Goal: Task Accomplishment & Management: Use online tool/utility

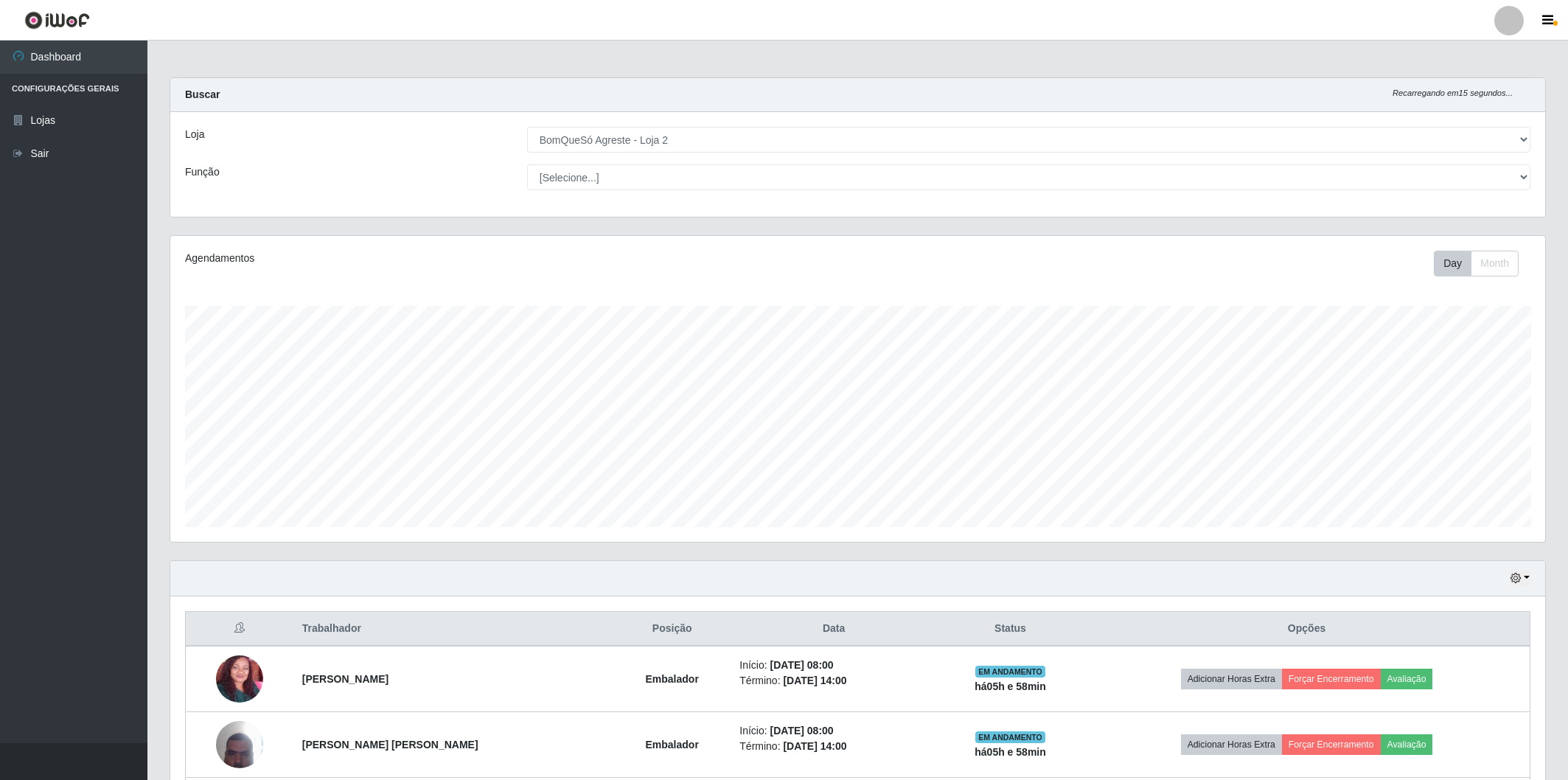
select select "214"
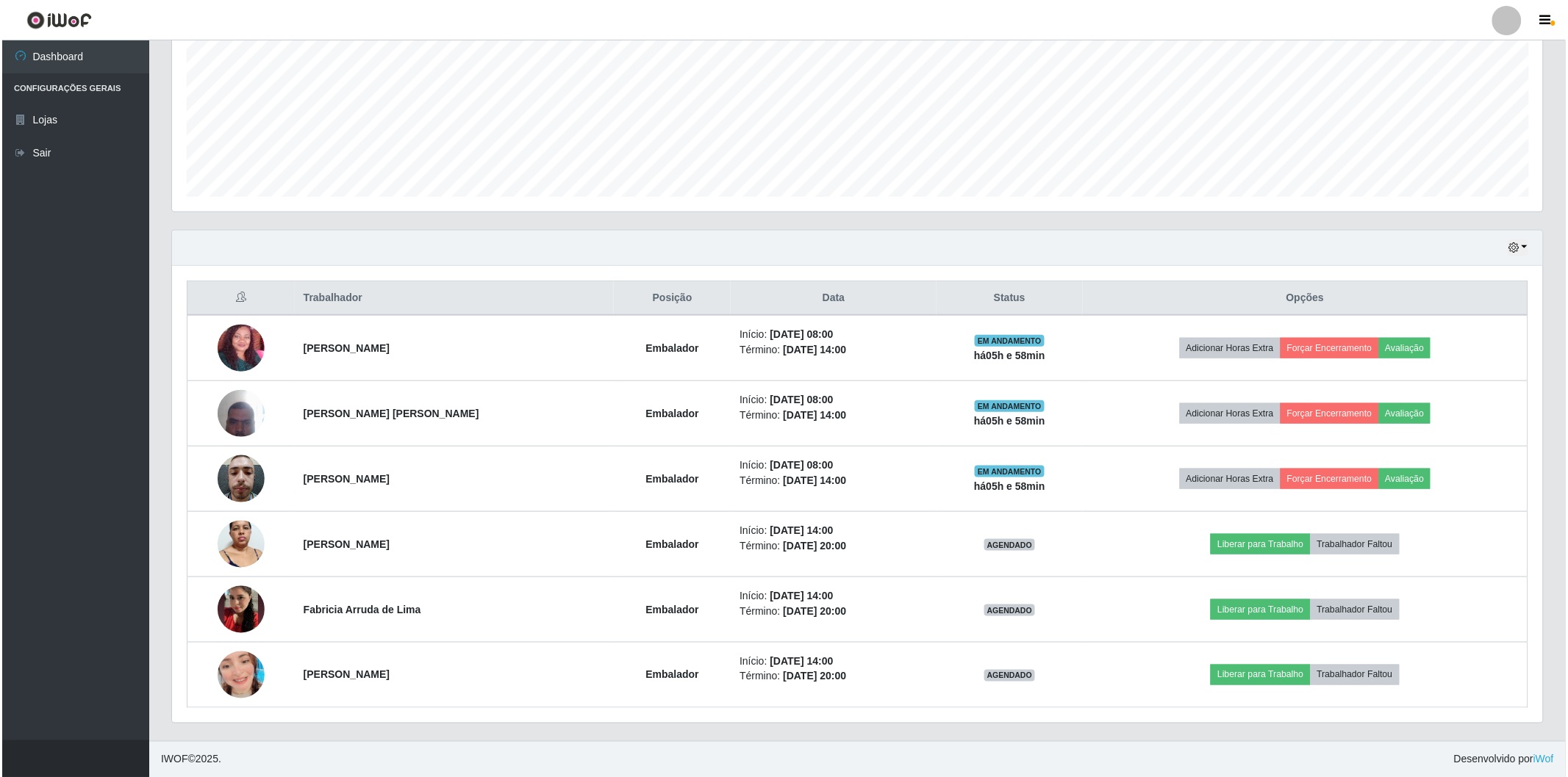
scroll to position [304, 1371]
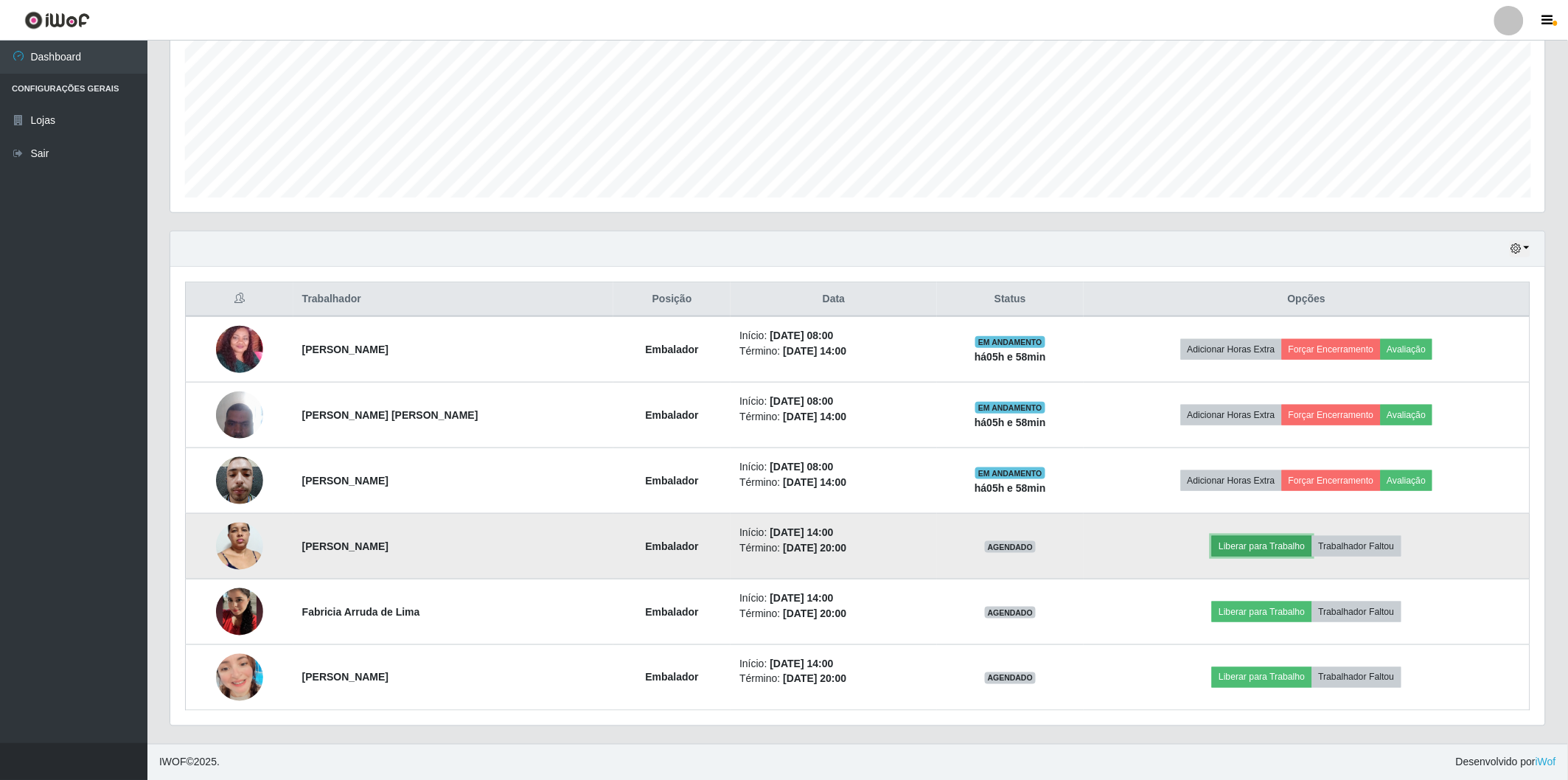
click at [1290, 549] on button "Liberar para Trabalho" at bounding box center [1262, 546] width 100 height 21
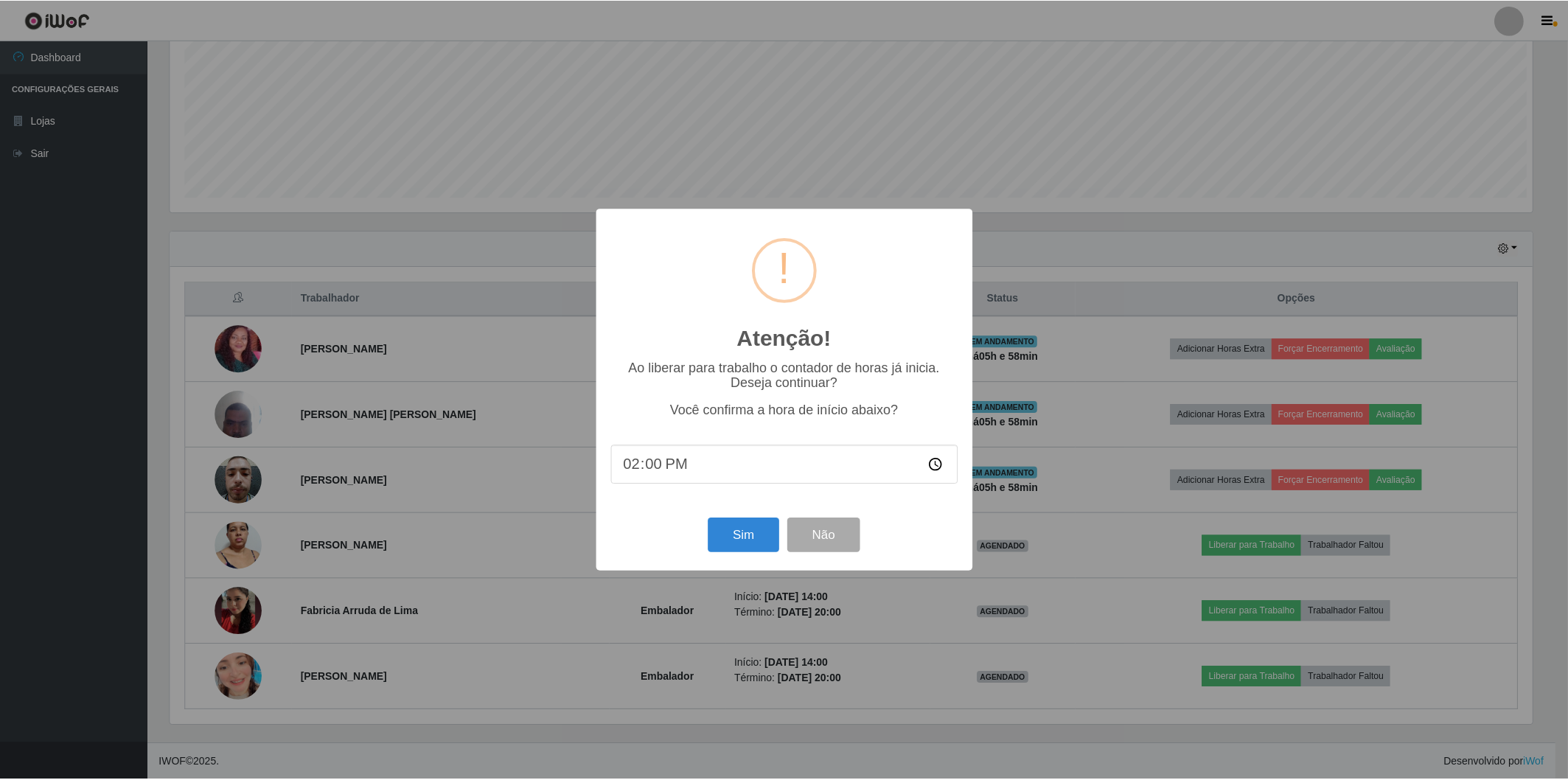
scroll to position [306, 1366]
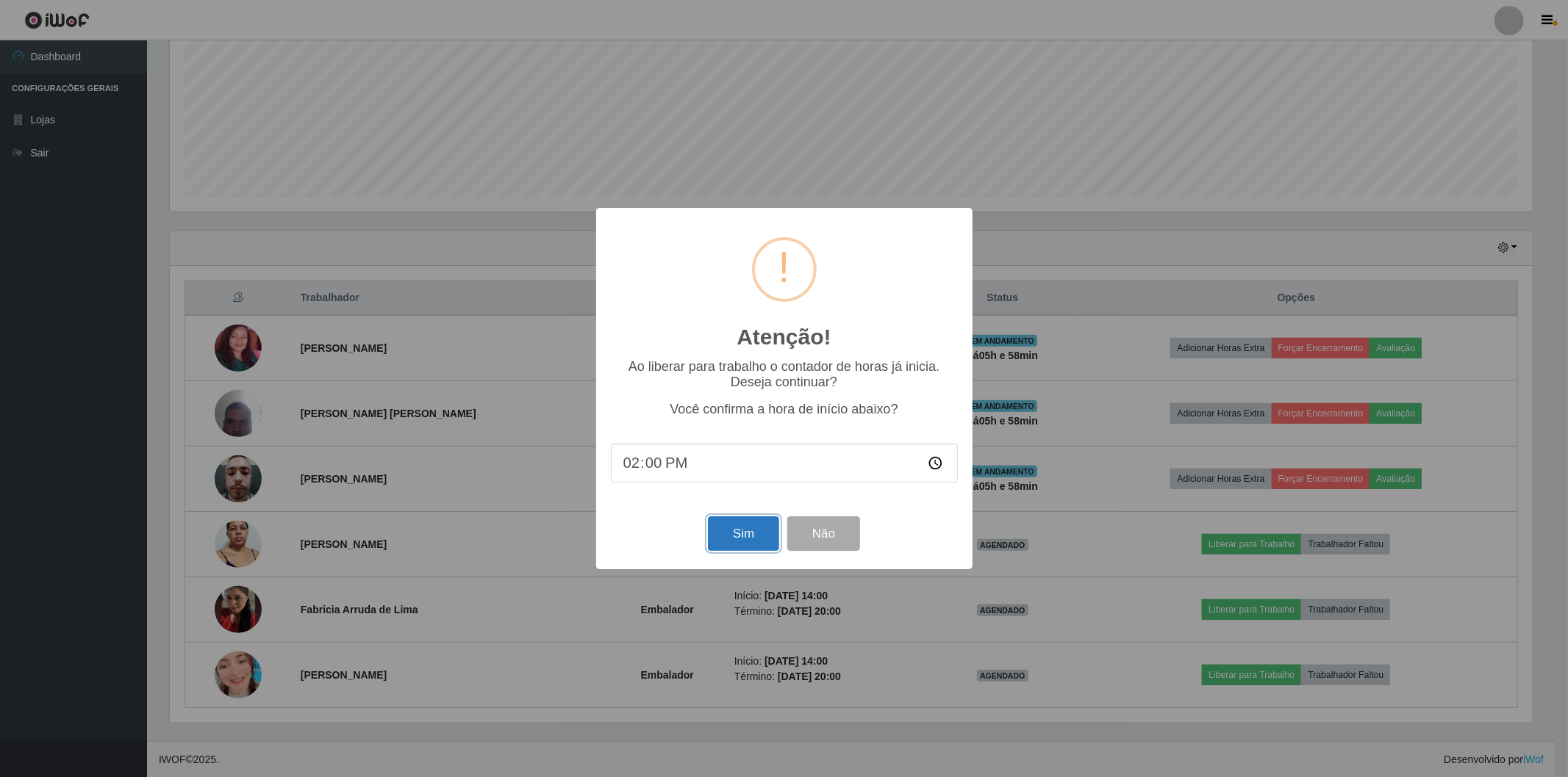
click at [745, 525] on button "Sim" at bounding box center [743, 534] width 71 height 35
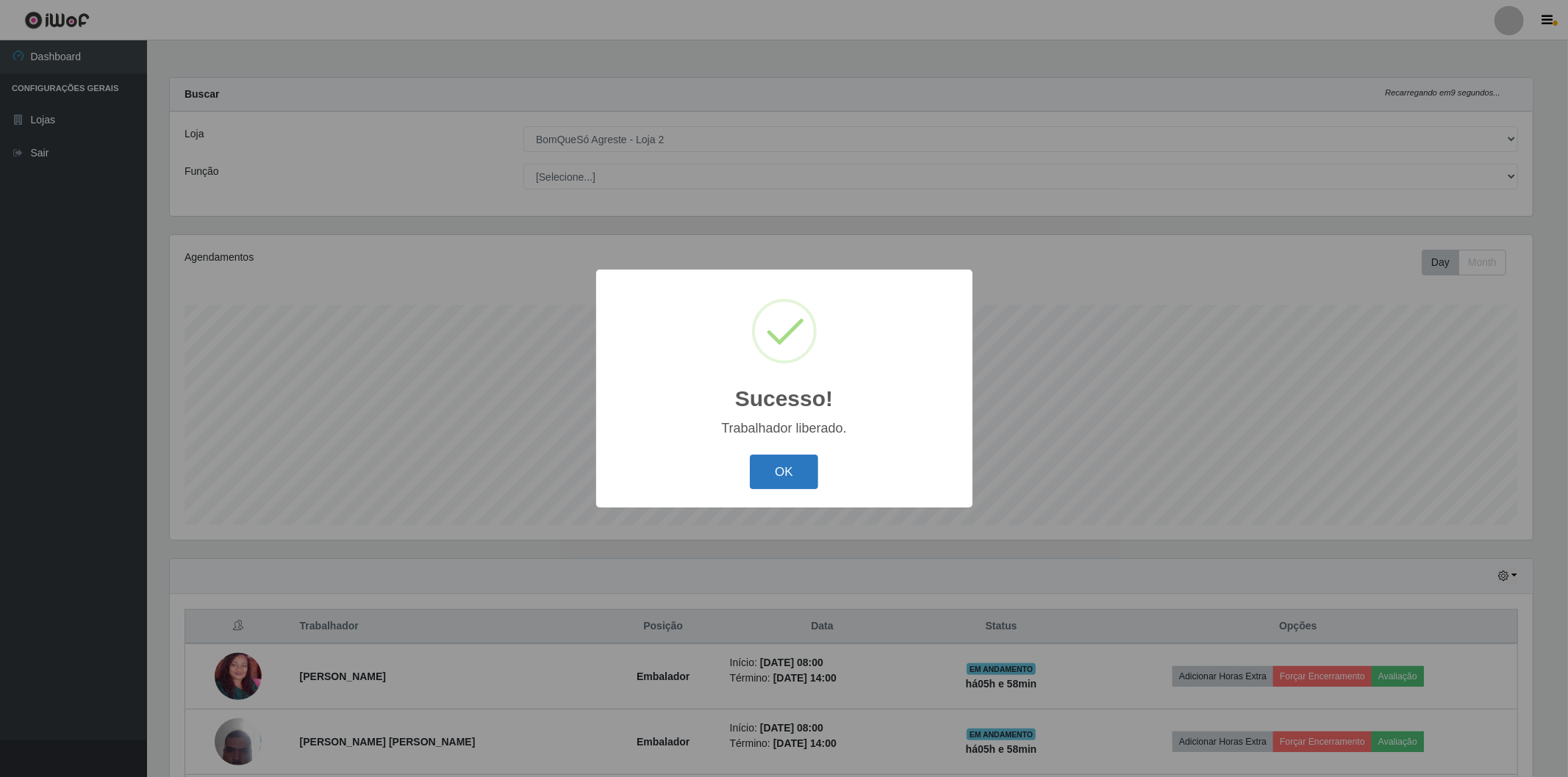
click at [802, 481] on button "OK" at bounding box center [784, 473] width 68 height 35
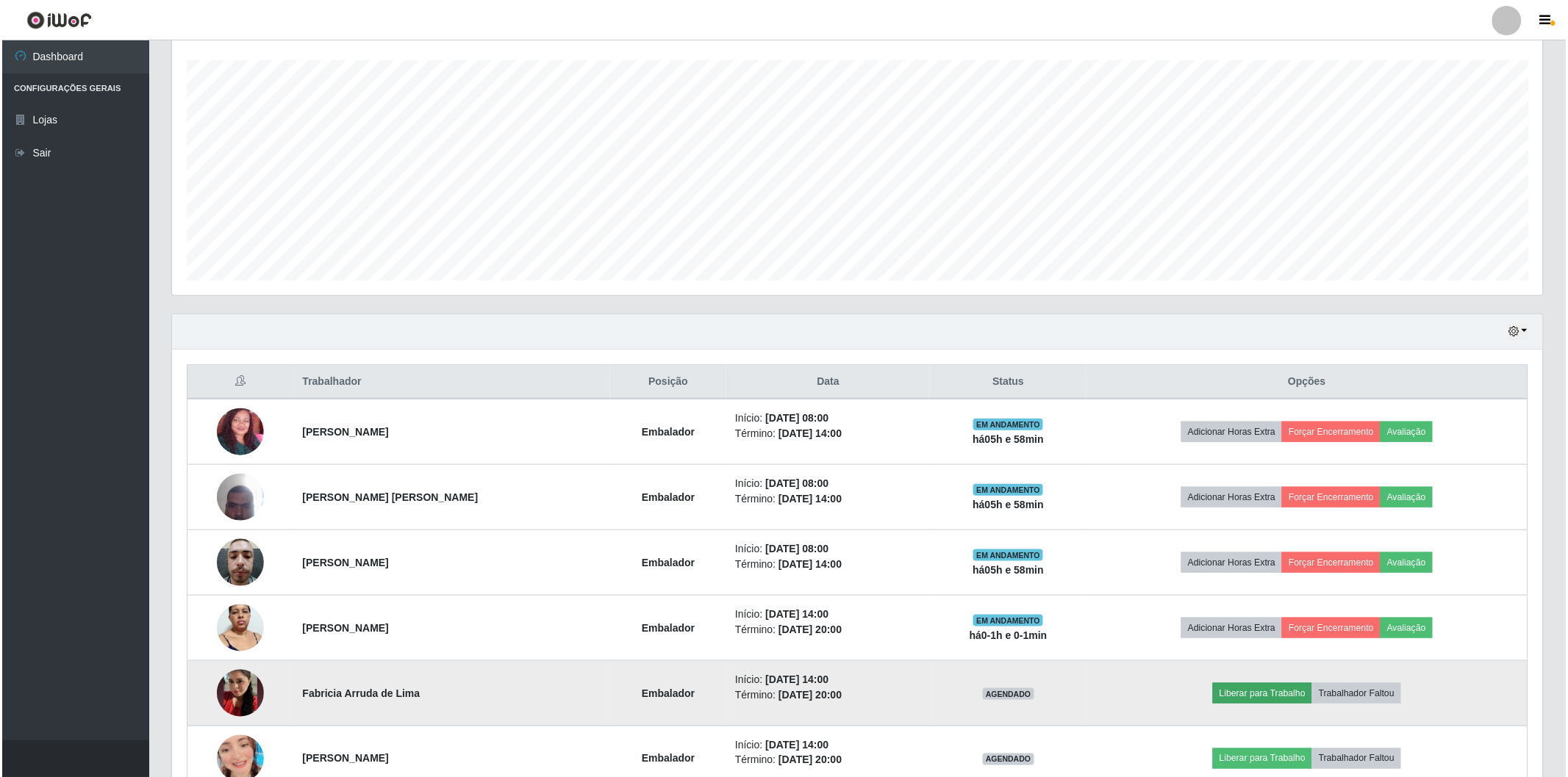
scroll to position [329, 0]
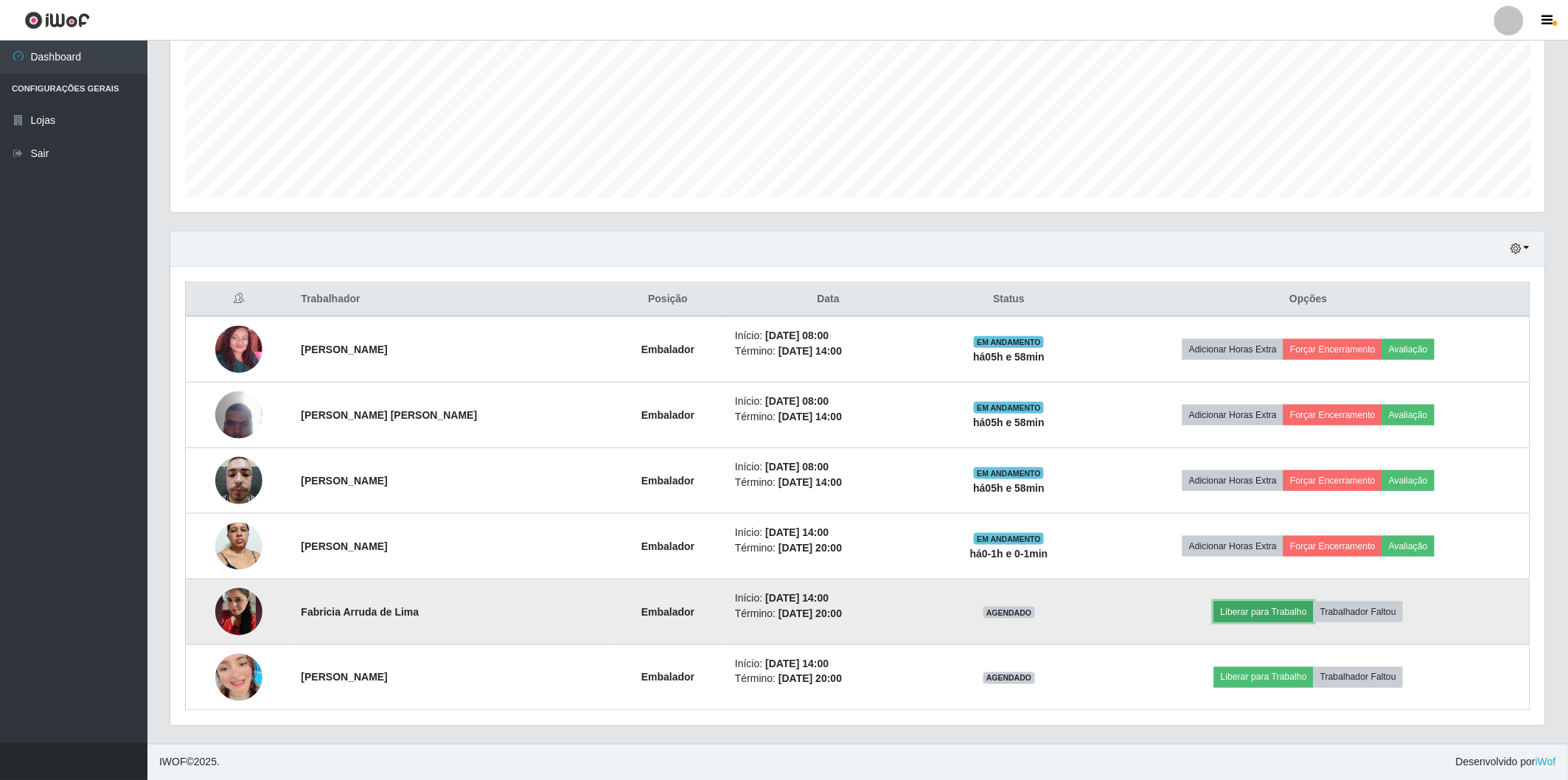
click at [1257, 617] on button "Liberar para Trabalho" at bounding box center [1265, 612] width 100 height 21
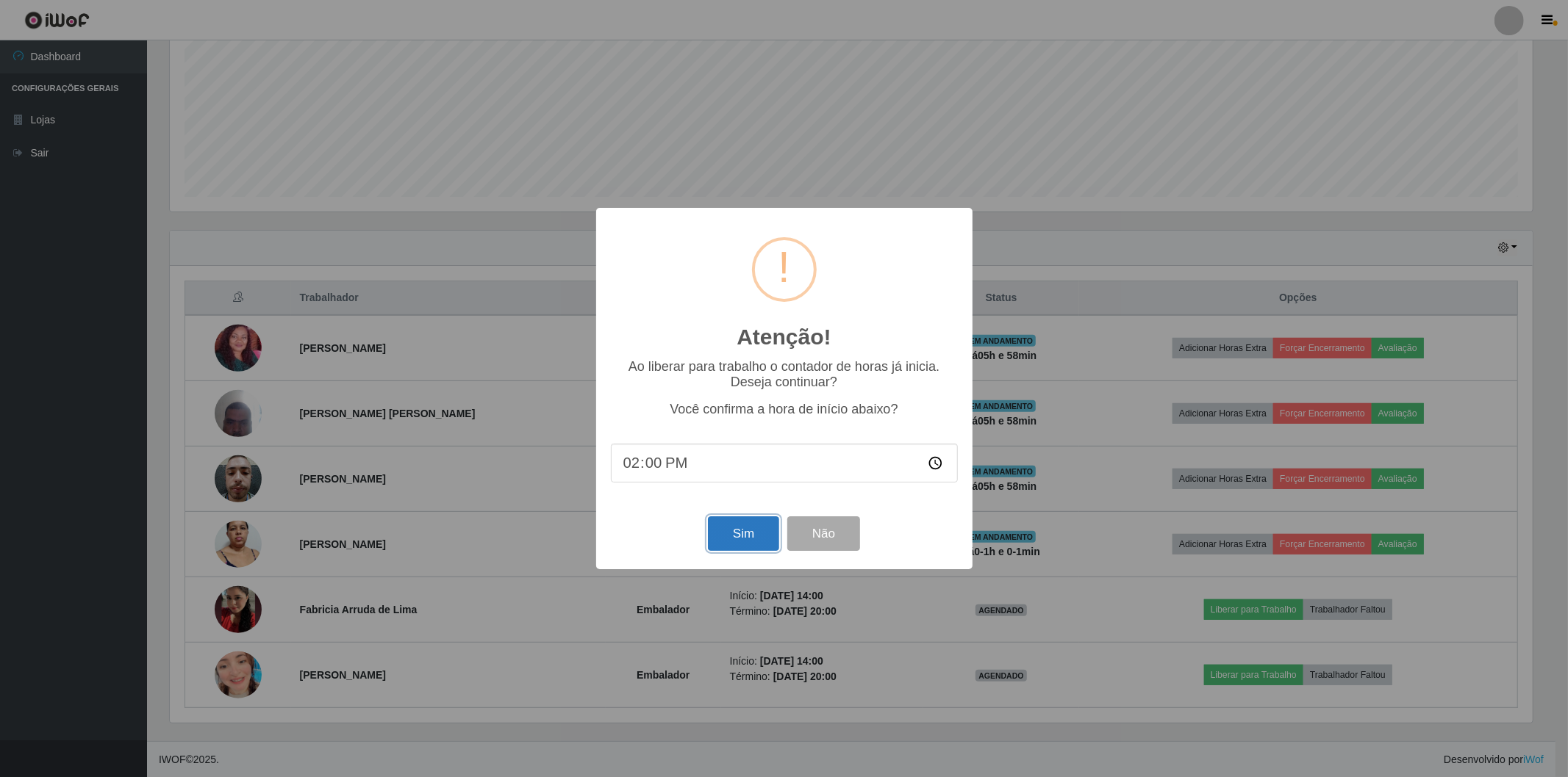
click at [743, 545] on button "Sim" at bounding box center [743, 534] width 71 height 35
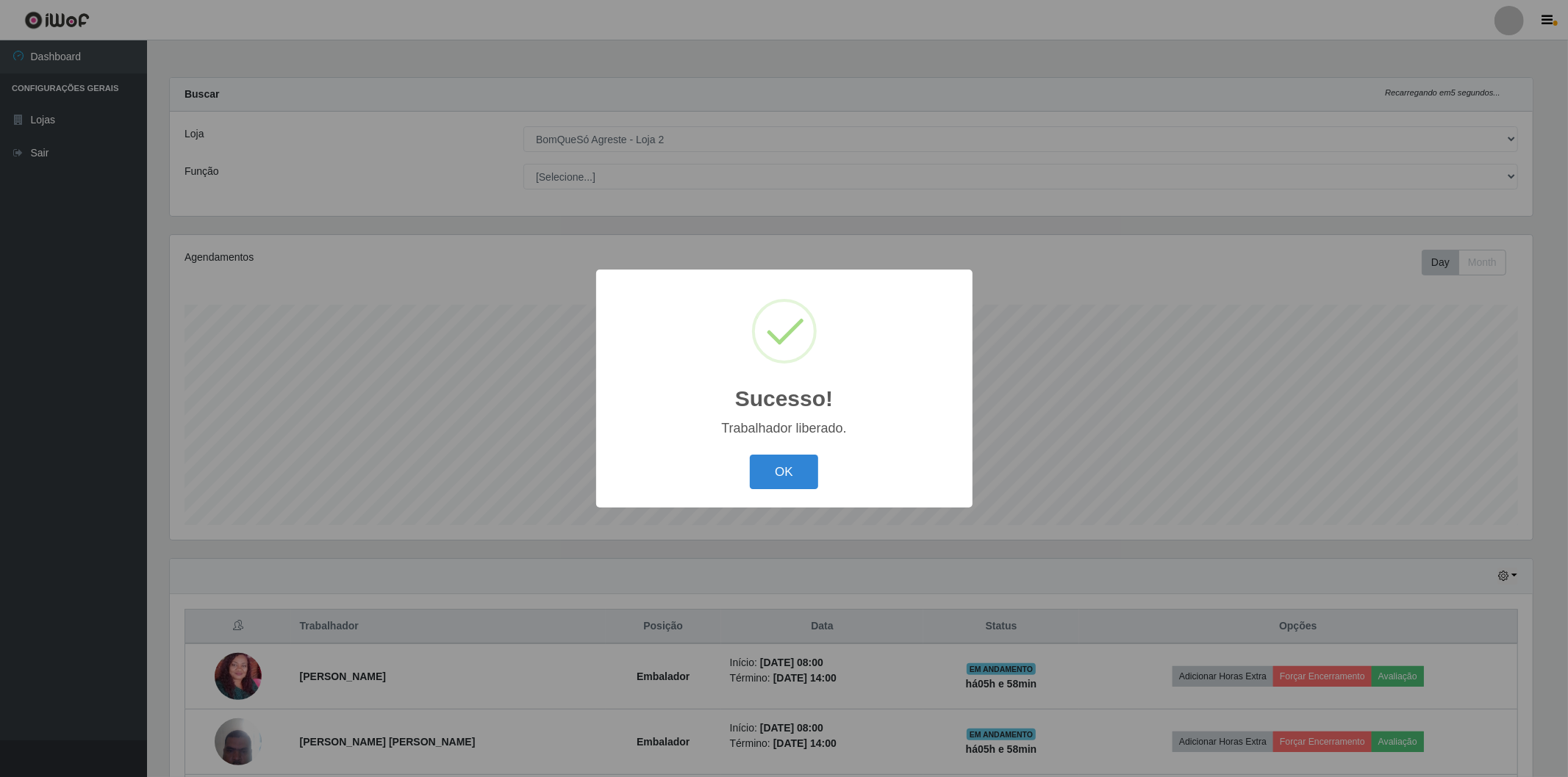
drag, startPoint x: 767, startPoint y: 464, endPoint x: 1019, endPoint y: 517, distance: 257.5
click at [766, 464] on button "OK" at bounding box center [784, 473] width 68 height 35
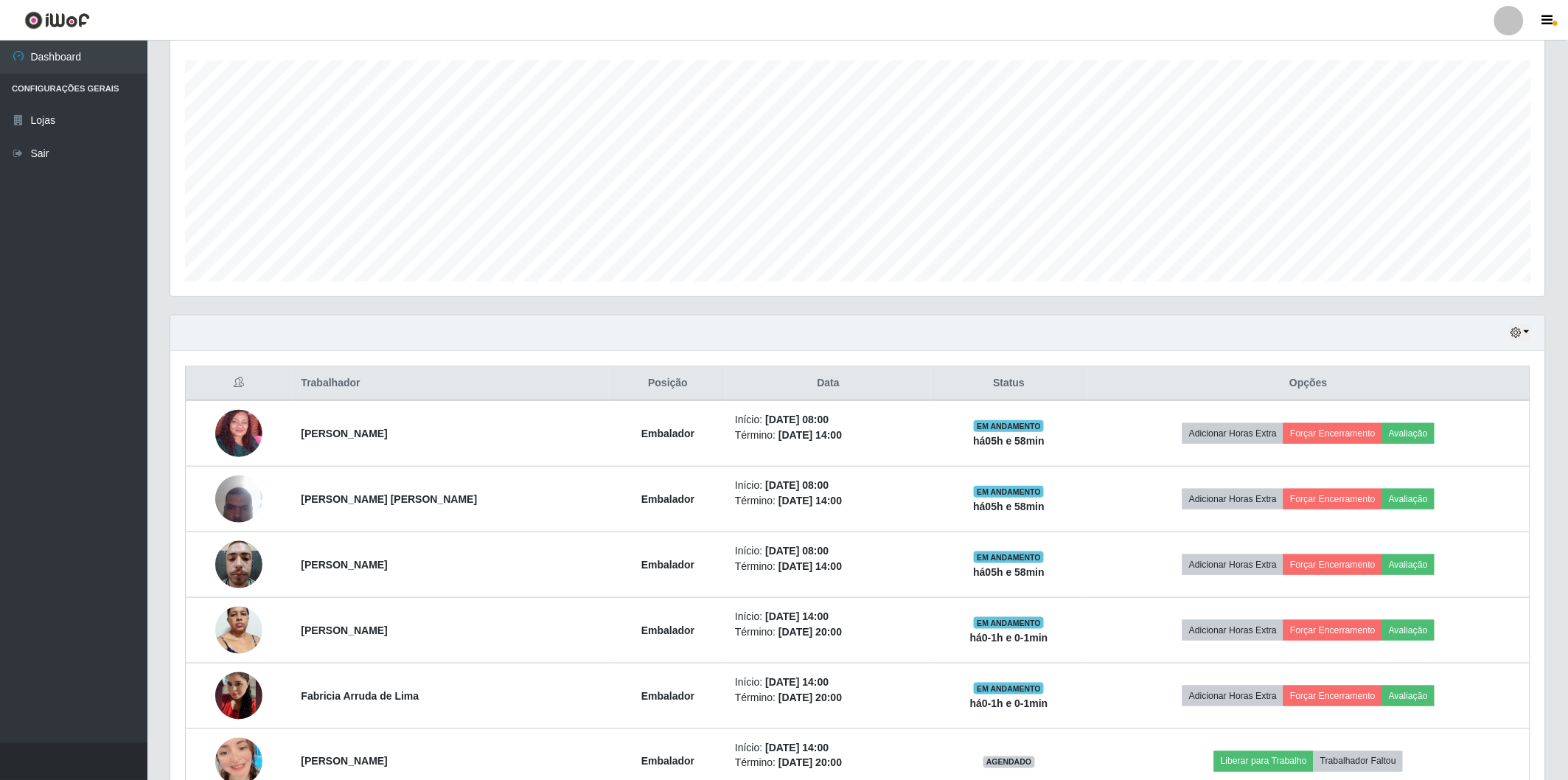
scroll to position [330, 0]
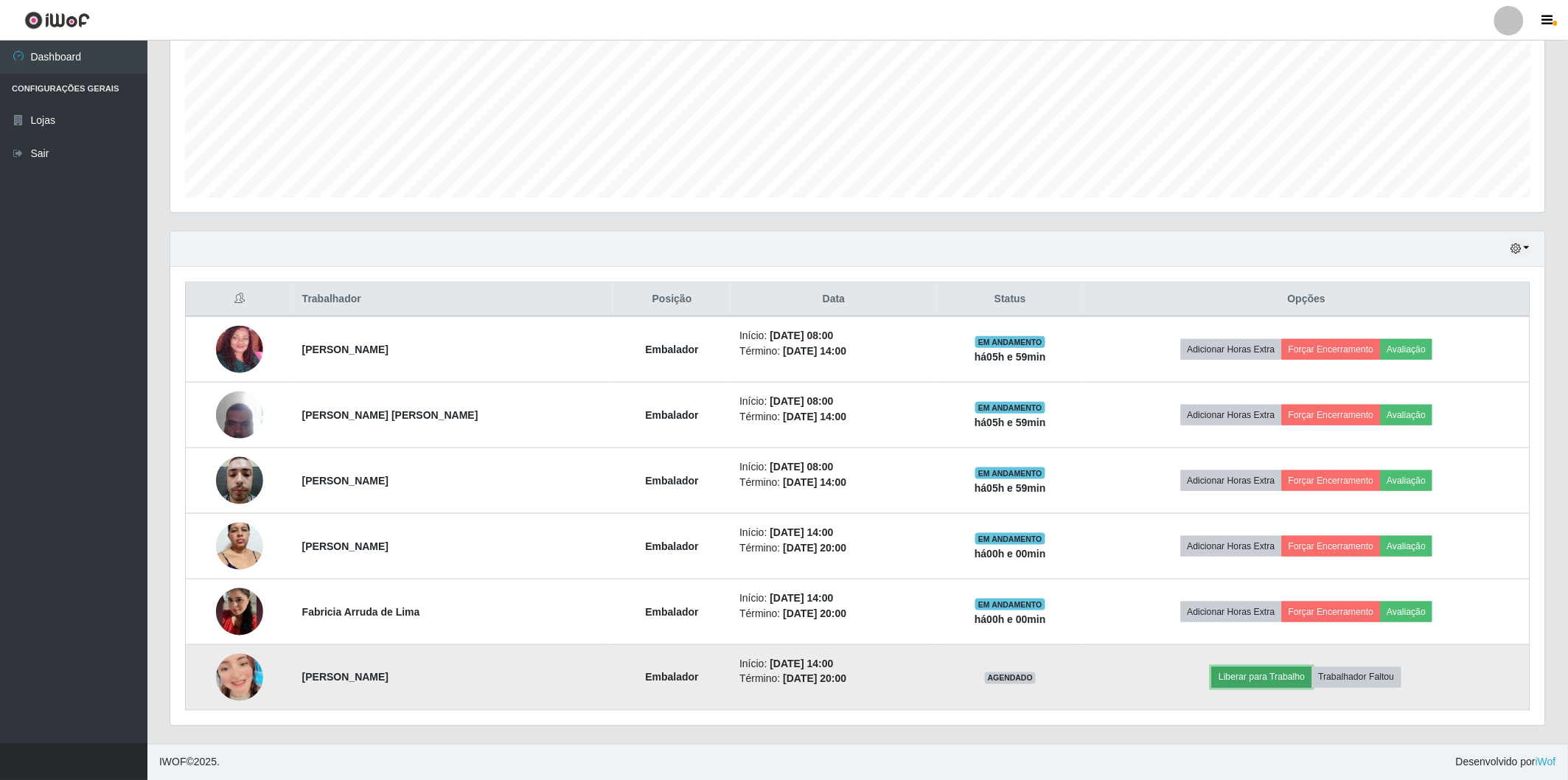
click at [1273, 676] on button "Liberar para Trabalho" at bounding box center [1262, 677] width 100 height 21
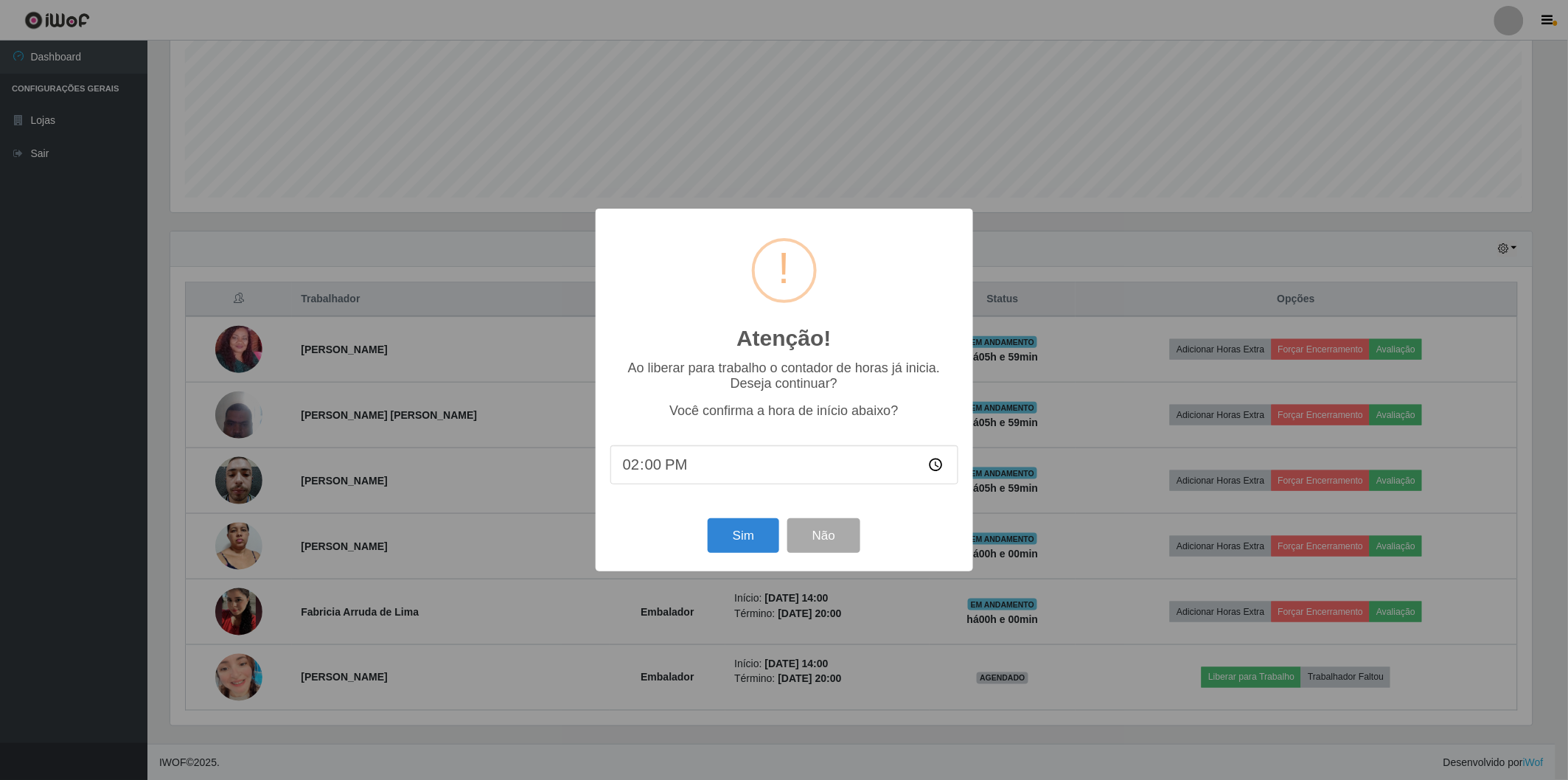
scroll to position [306, 1366]
click at [770, 537] on button "Sim" at bounding box center [745, 536] width 71 height 35
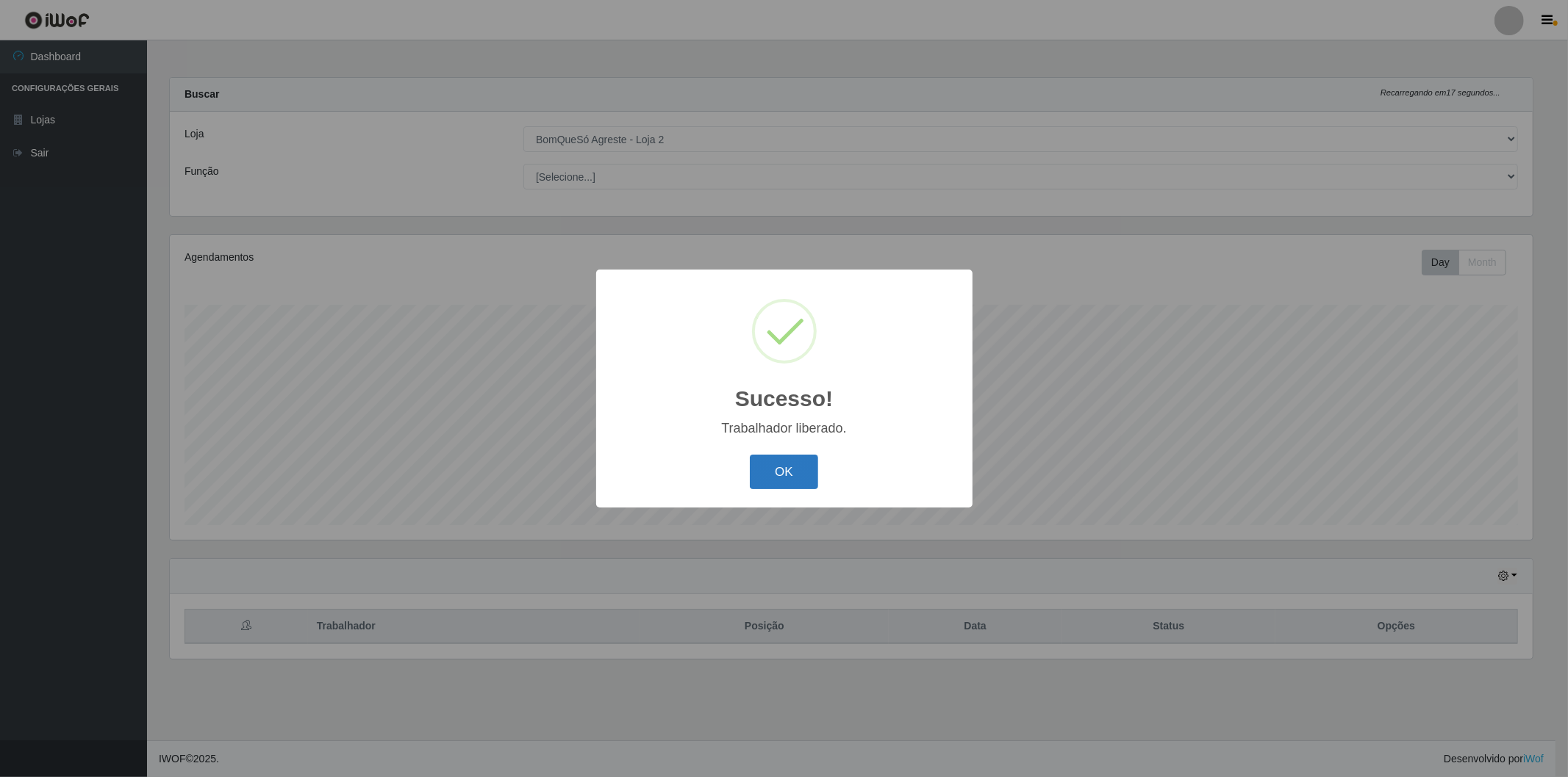
click at [776, 487] on button "OK" at bounding box center [784, 473] width 68 height 35
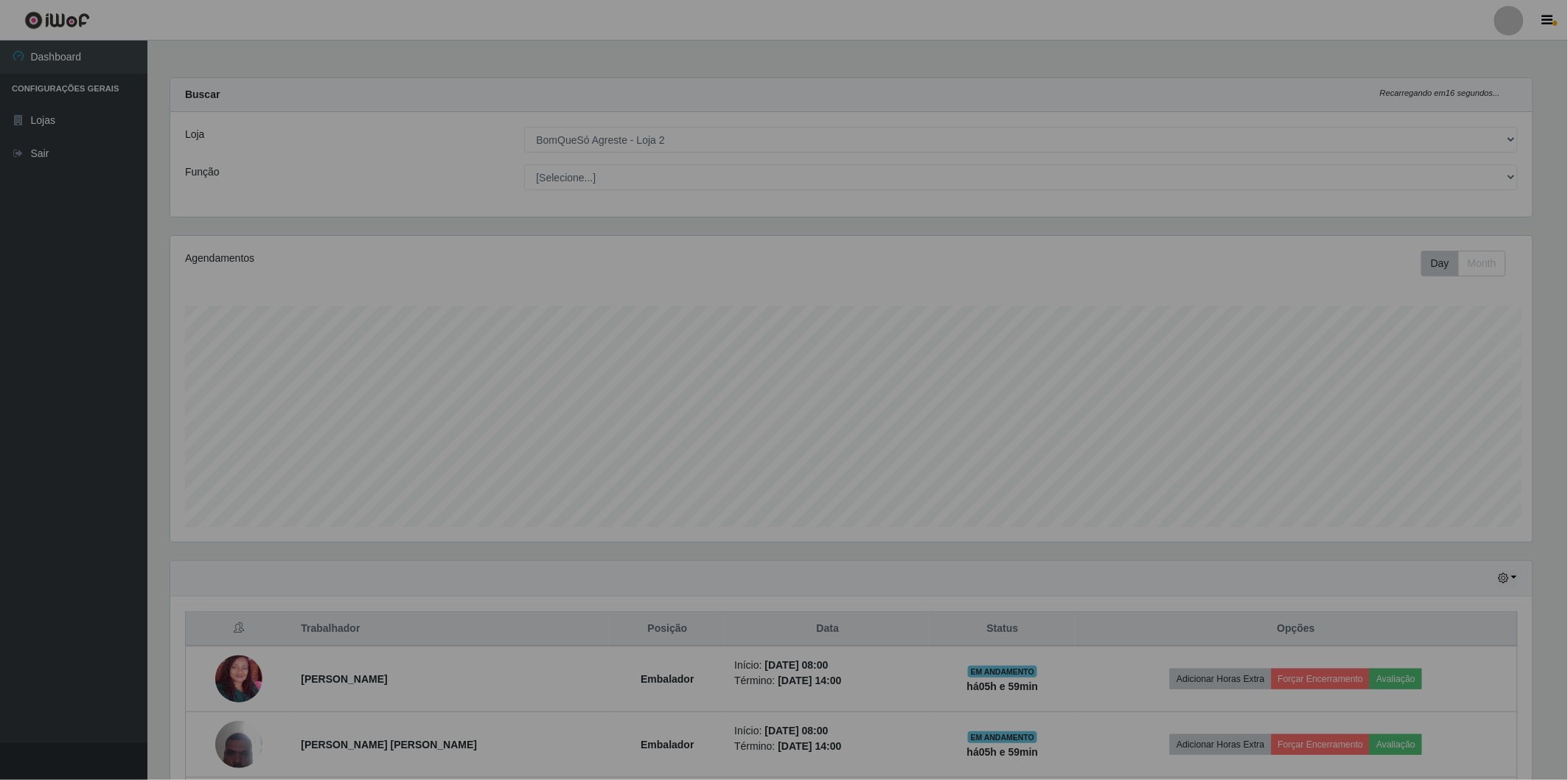
scroll to position [0, 0]
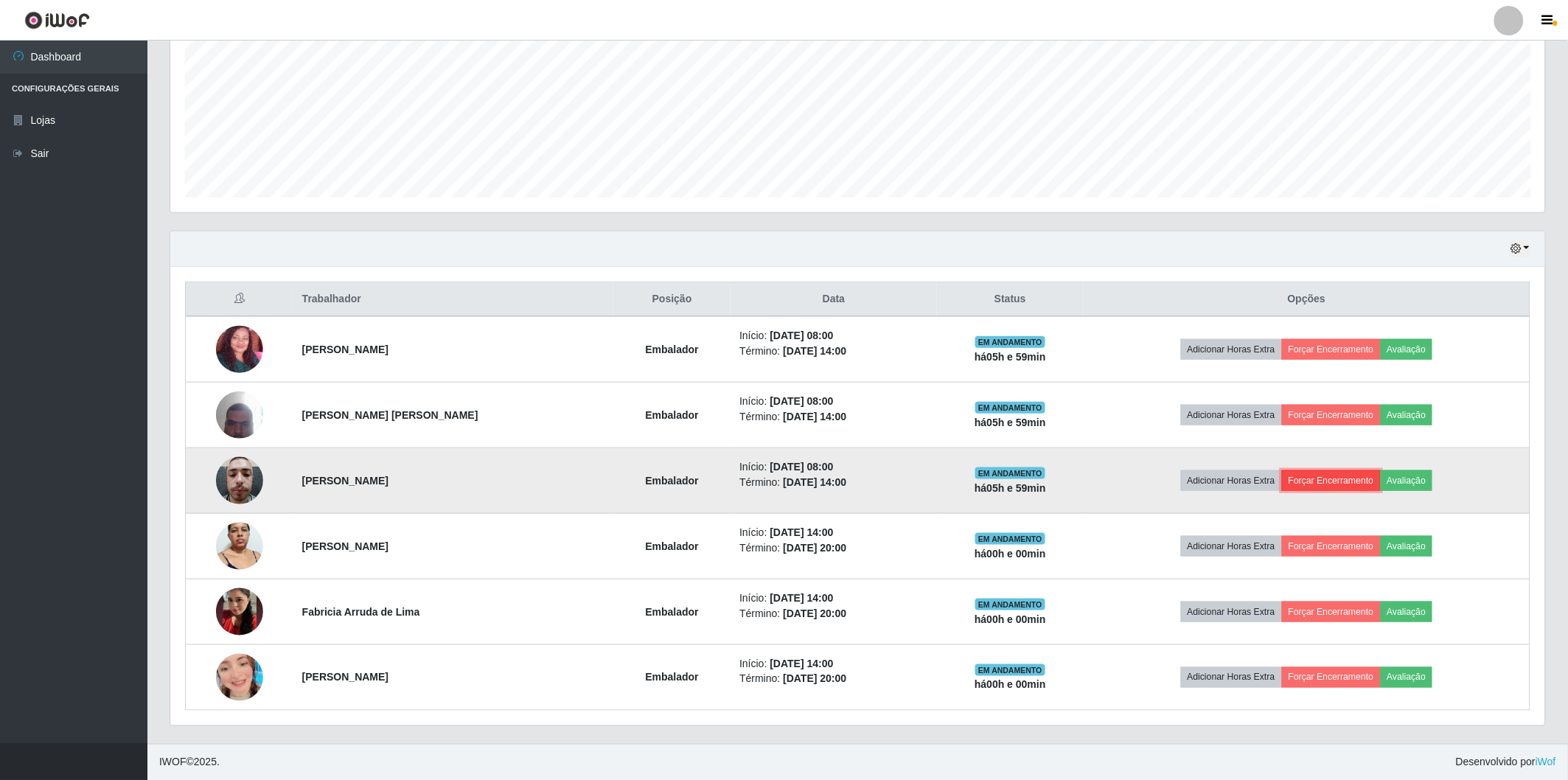
click at [1332, 480] on button "Forçar Encerramento" at bounding box center [1331, 480] width 99 height 21
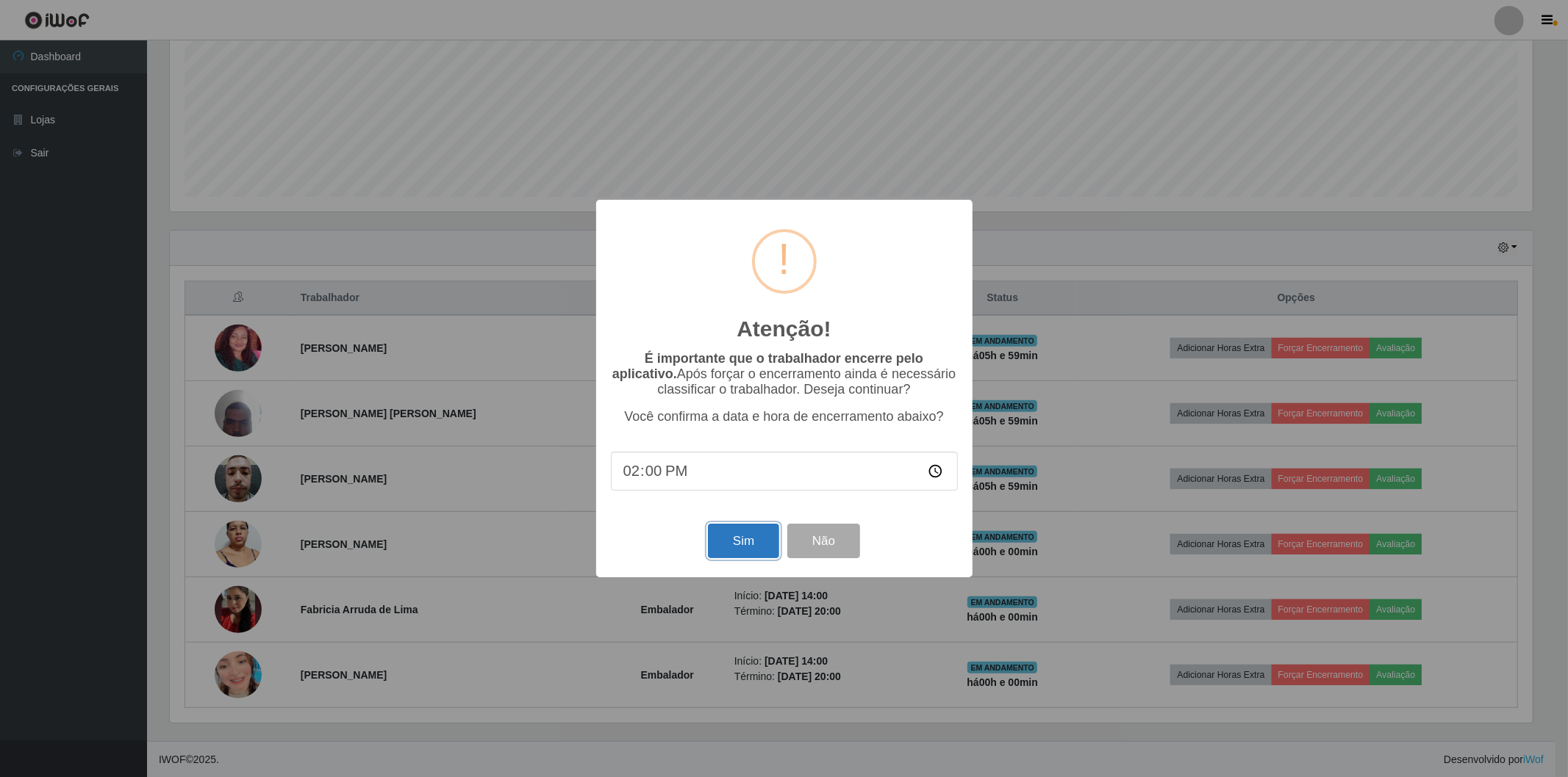
click at [743, 544] on button "Sim" at bounding box center [743, 542] width 71 height 35
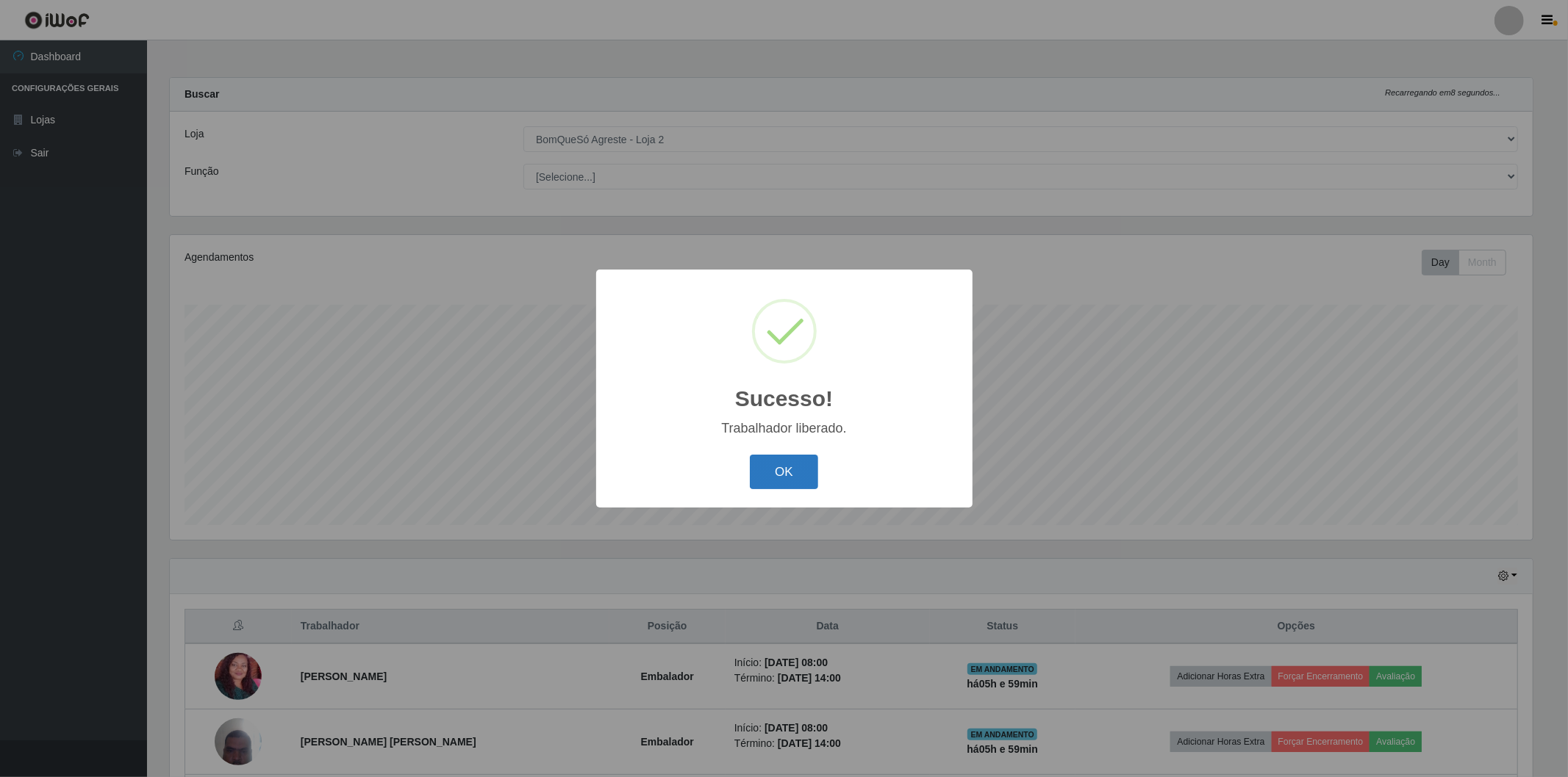
click at [795, 479] on button "OK" at bounding box center [784, 473] width 68 height 35
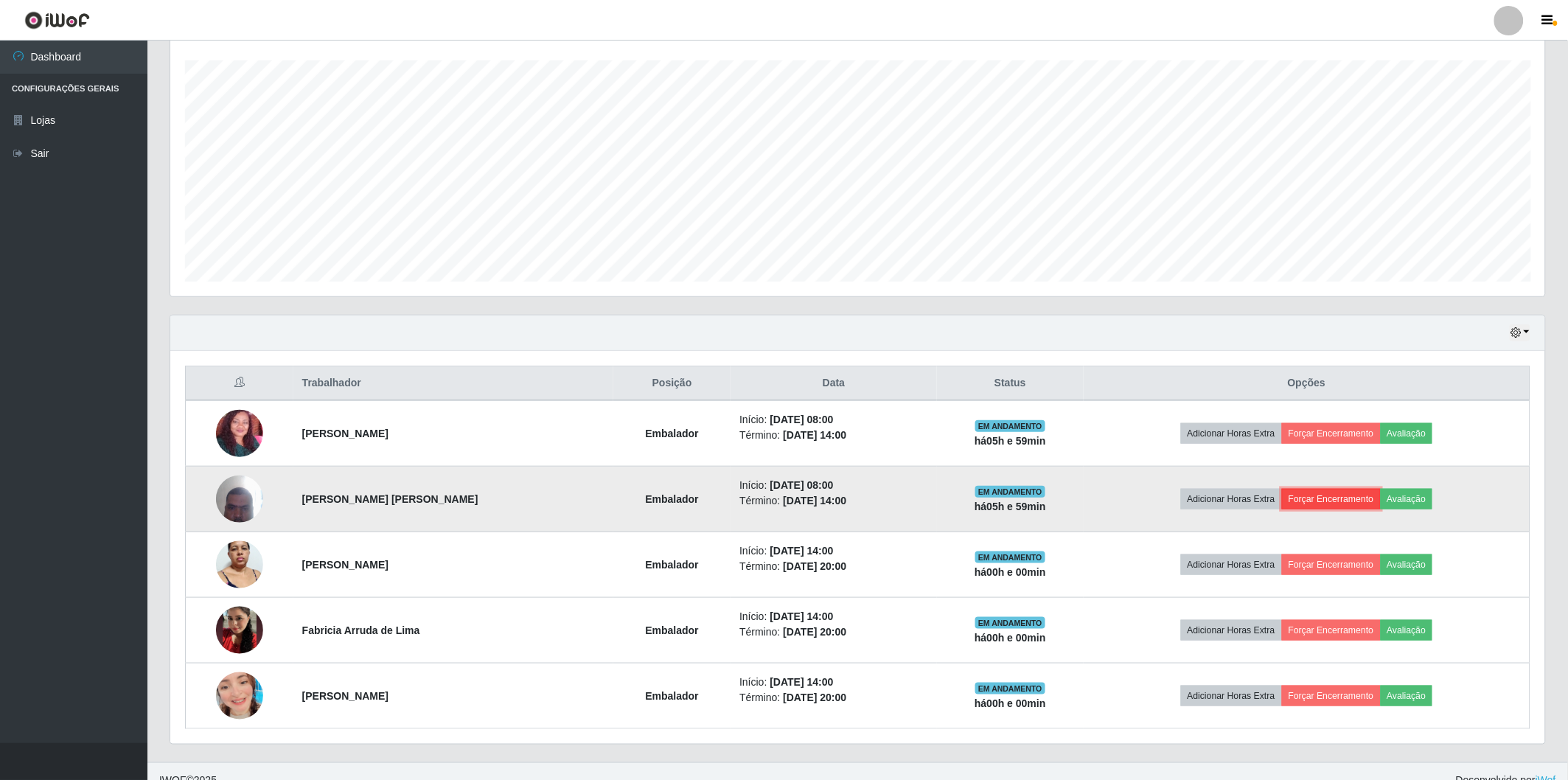
click at [1349, 508] on button "Forçar Encerramento" at bounding box center [1331, 499] width 99 height 21
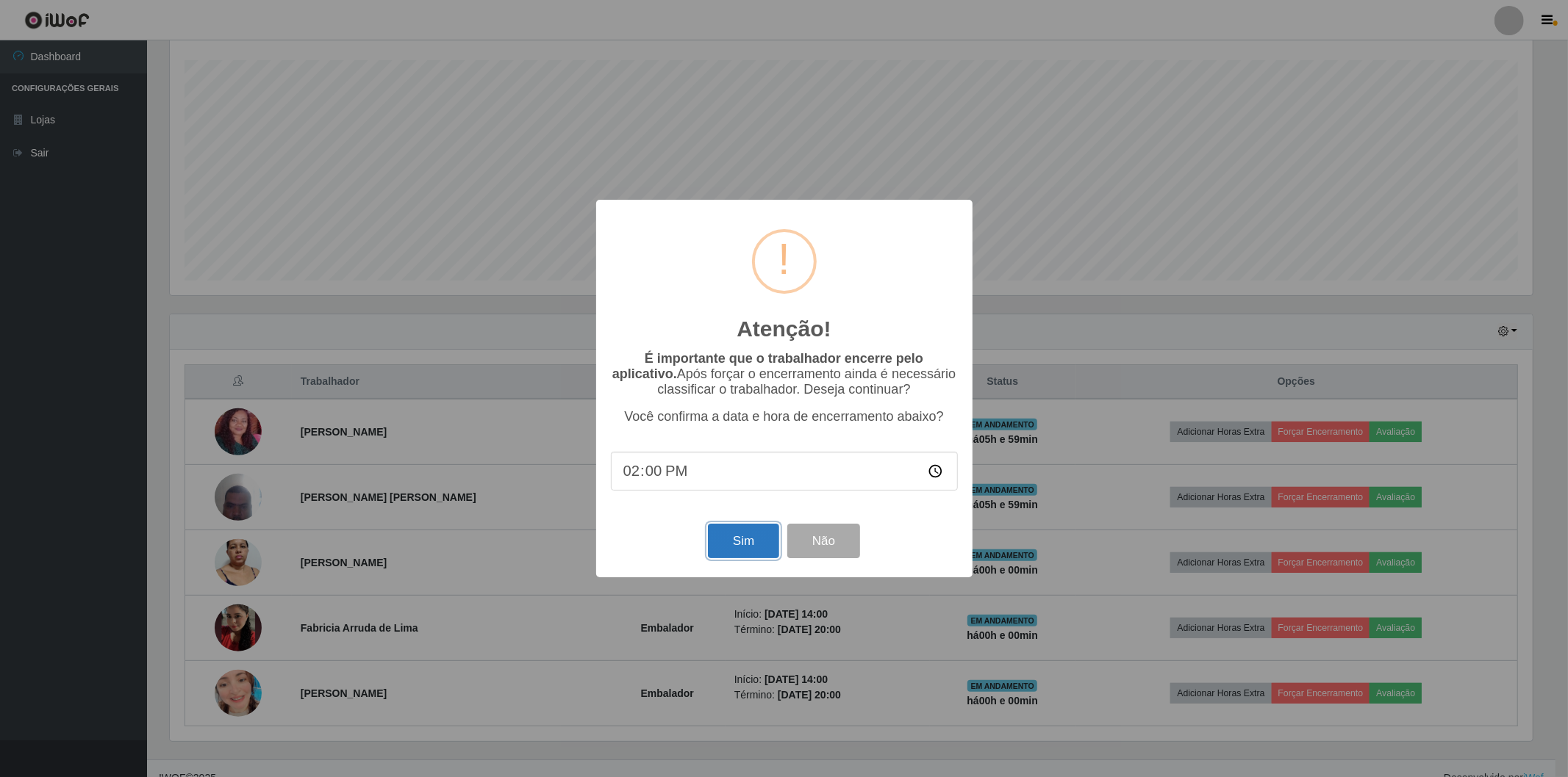
click at [753, 548] on button "Sim" at bounding box center [743, 542] width 71 height 35
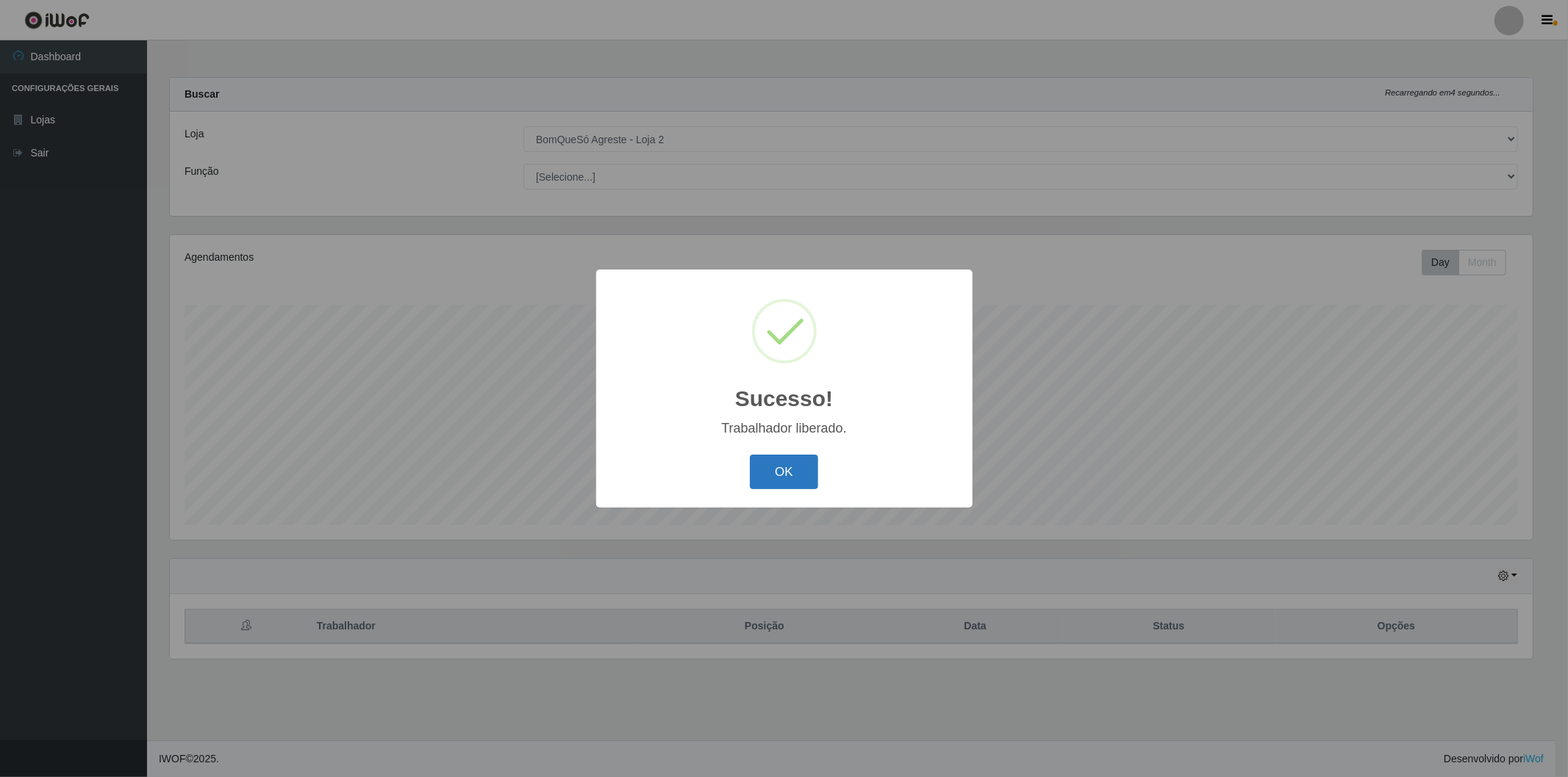
click at [794, 475] on button "OK" at bounding box center [784, 473] width 68 height 35
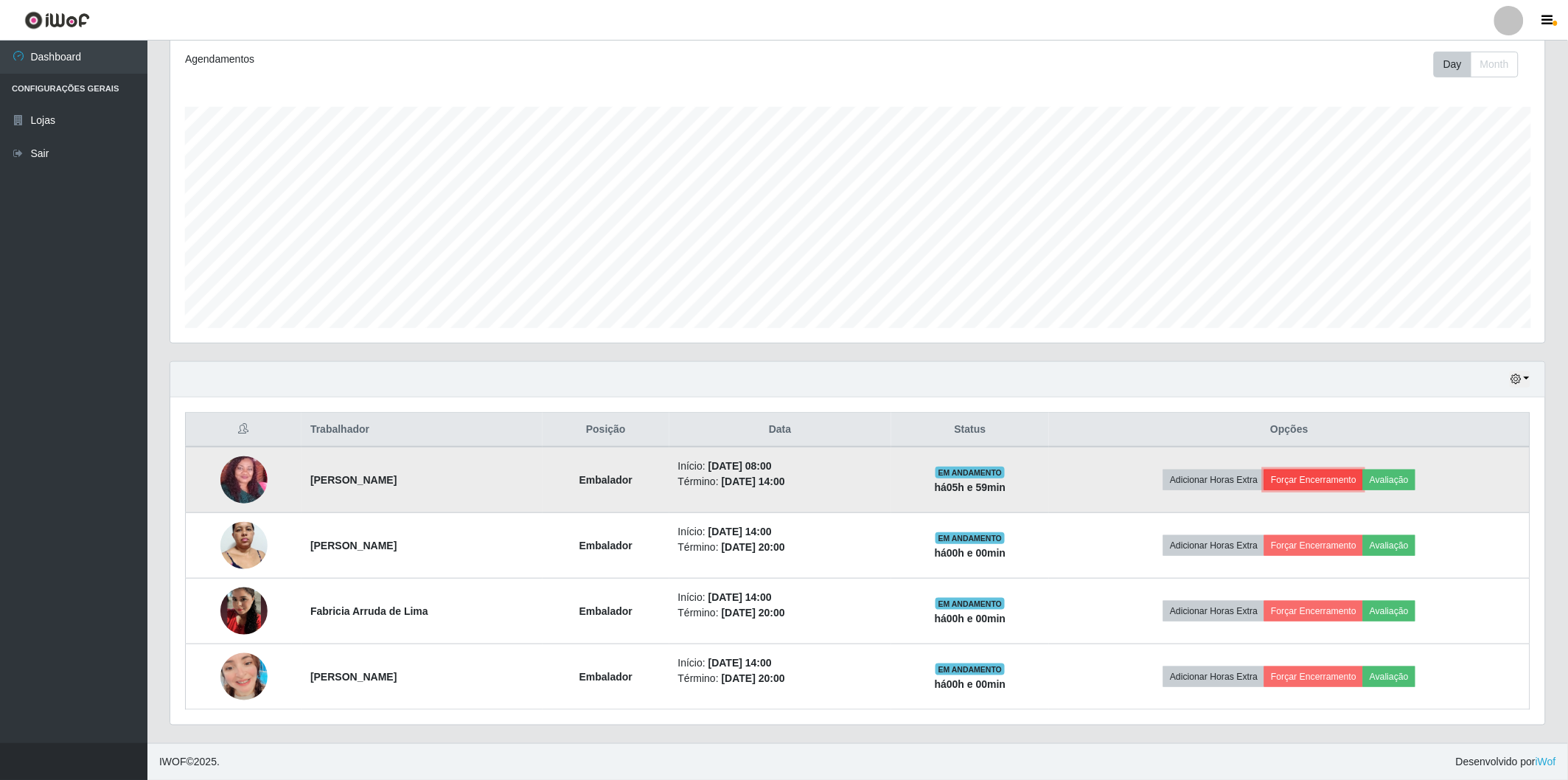
click at [1300, 478] on button "Forçar Encerramento" at bounding box center [1313, 479] width 99 height 21
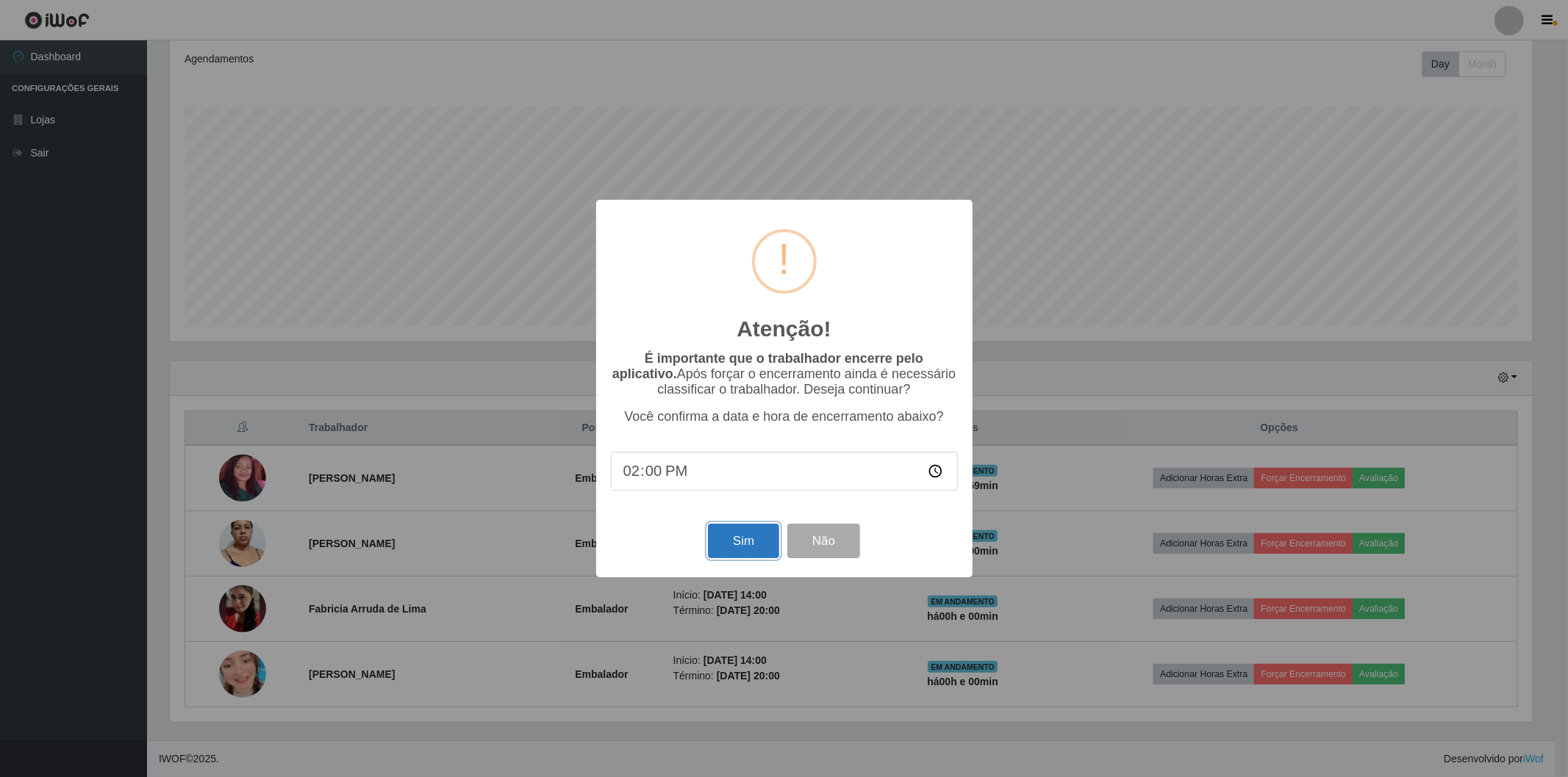
click at [765, 537] on button "Sim" at bounding box center [743, 542] width 71 height 35
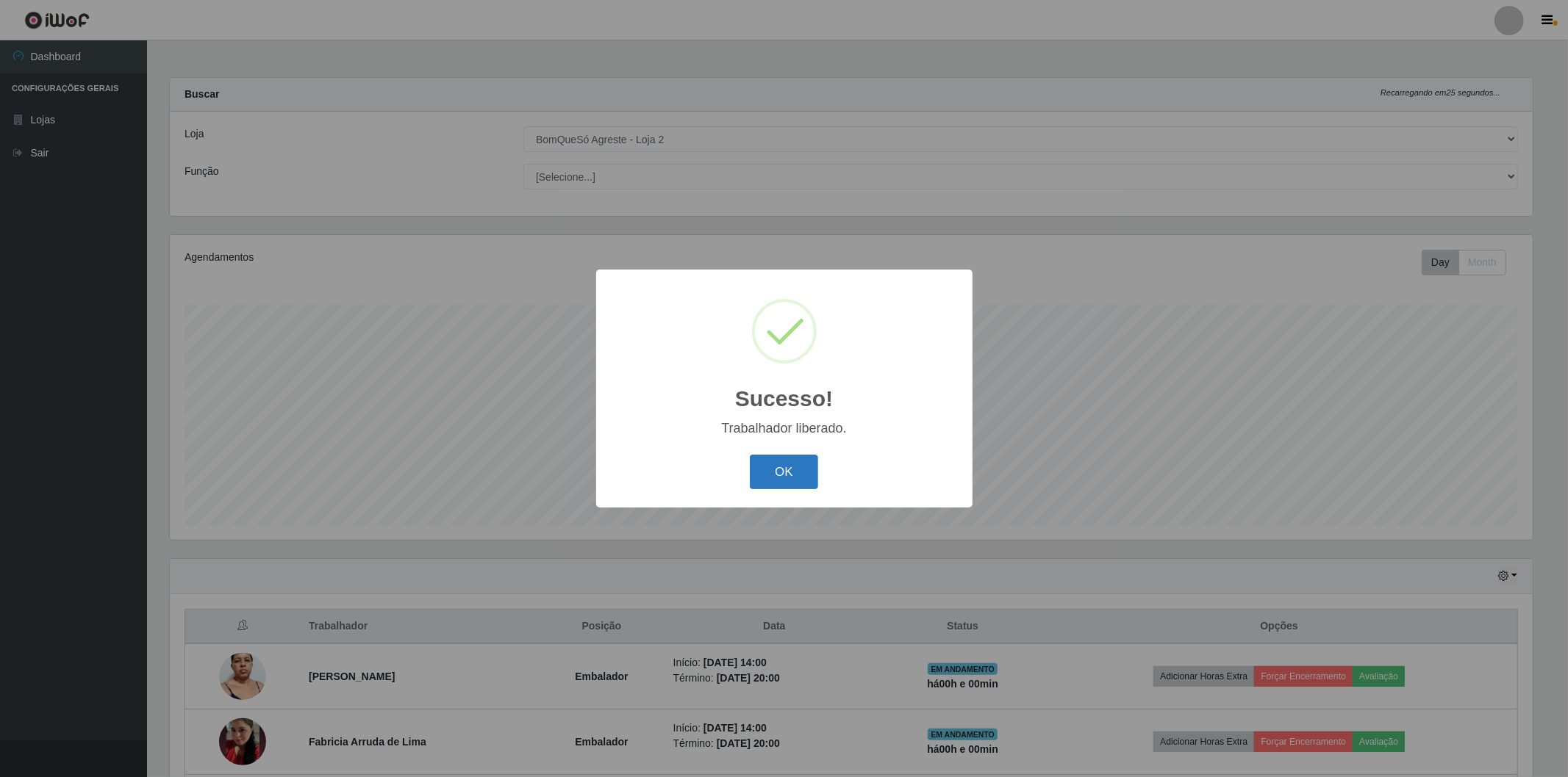
click at [804, 477] on button "OK" at bounding box center [784, 473] width 68 height 35
